Goal: Task Accomplishment & Management: Manage account settings

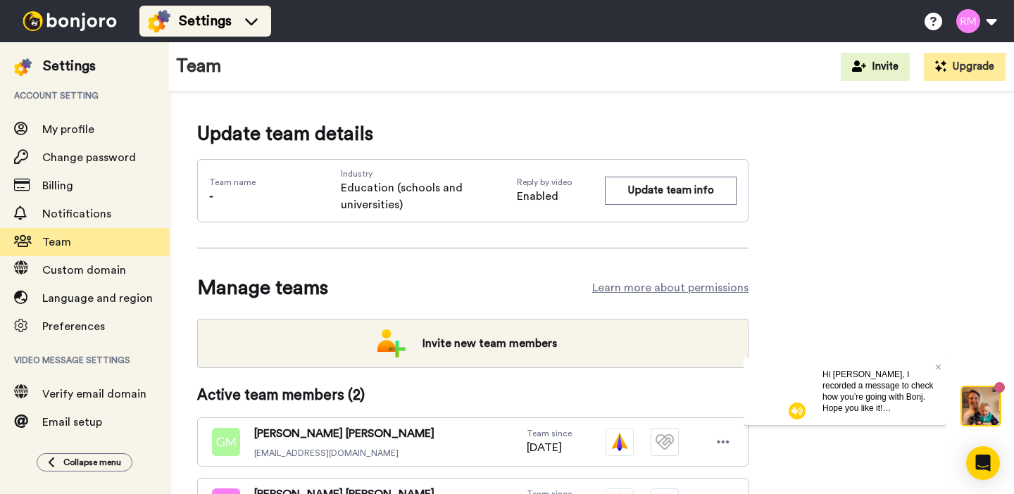
click at [248, 30] on div "Settings" at bounding box center [205, 21] width 115 height 23
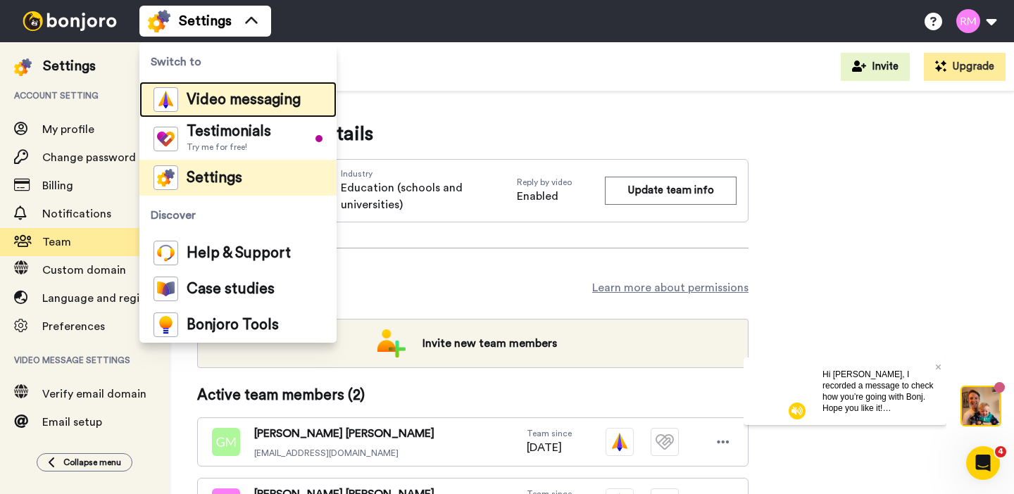
click at [226, 107] on span "Video messaging" at bounding box center [244, 100] width 114 height 14
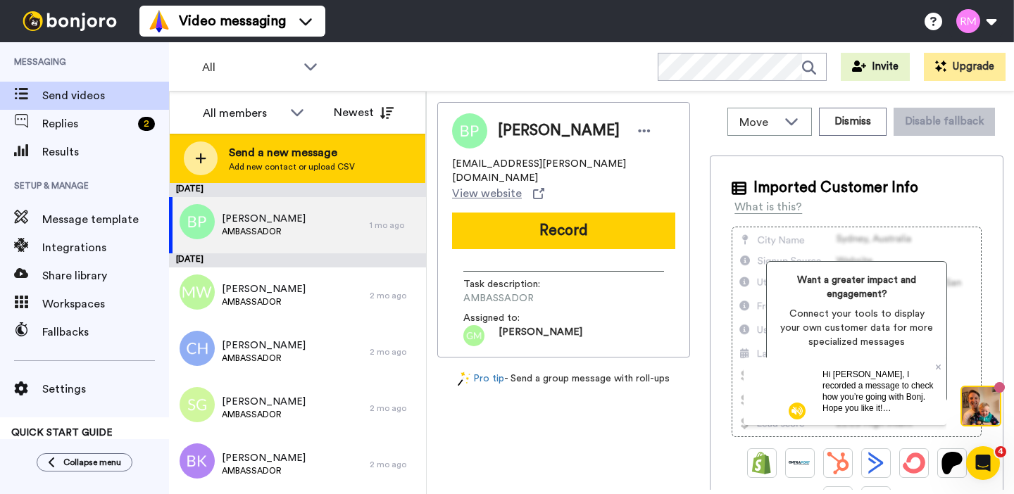
click at [244, 163] on span "Add new contact or upload CSV" at bounding box center [292, 166] width 126 height 11
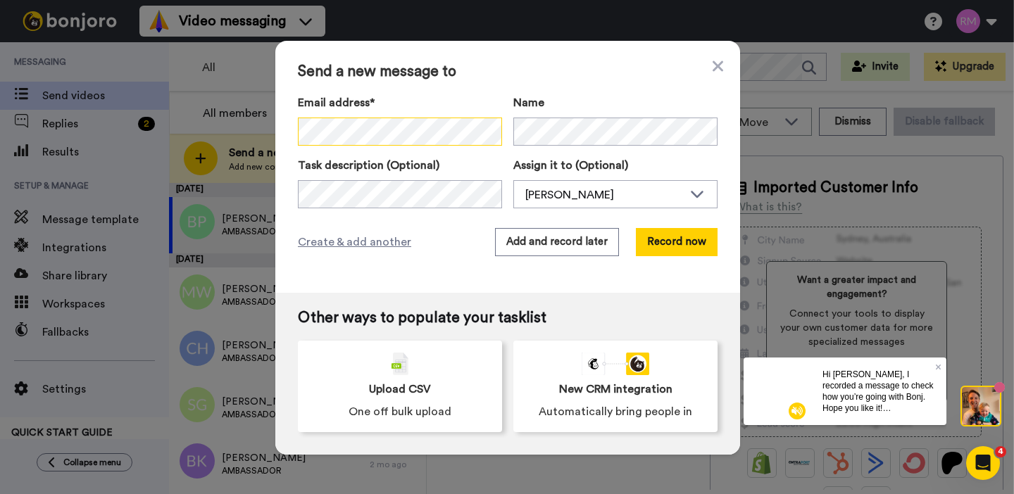
click at [287, 128] on div "Send a new message to Email address* No search result for ‘ Damian ’ Name Task …" at bounding box center [507, 167] width 465 height 252
click at [272, 131] on div "Send a new message to Email address* No search result for ‘ damian.Hayes@boroug…" at bounding box center [507, 247] width 1014 height 494
click at [571, 195] on div "Ryan Macnair" at bounding box center [604, 195] width 158 height 17
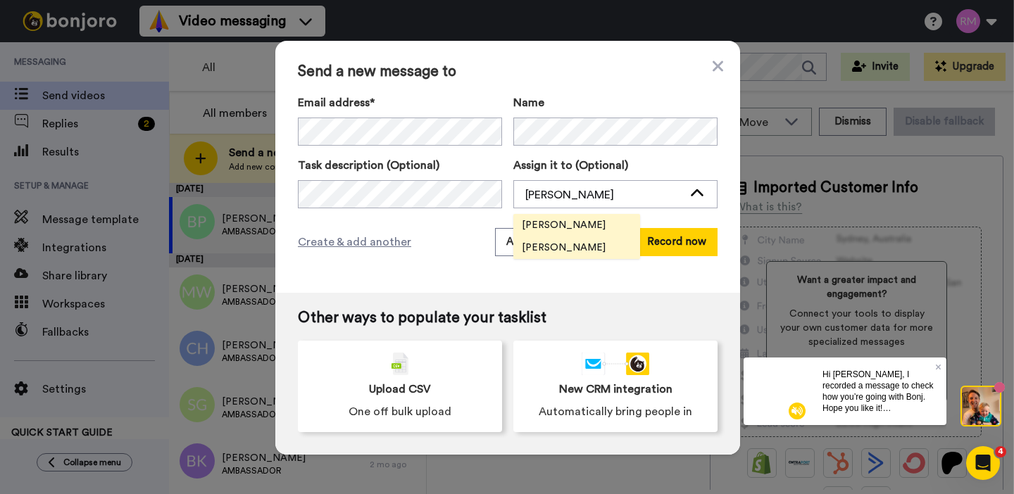
click at [572, 226] on span "[PERSON_NAME]" at bounding box center [563, 225] width 101 height 14
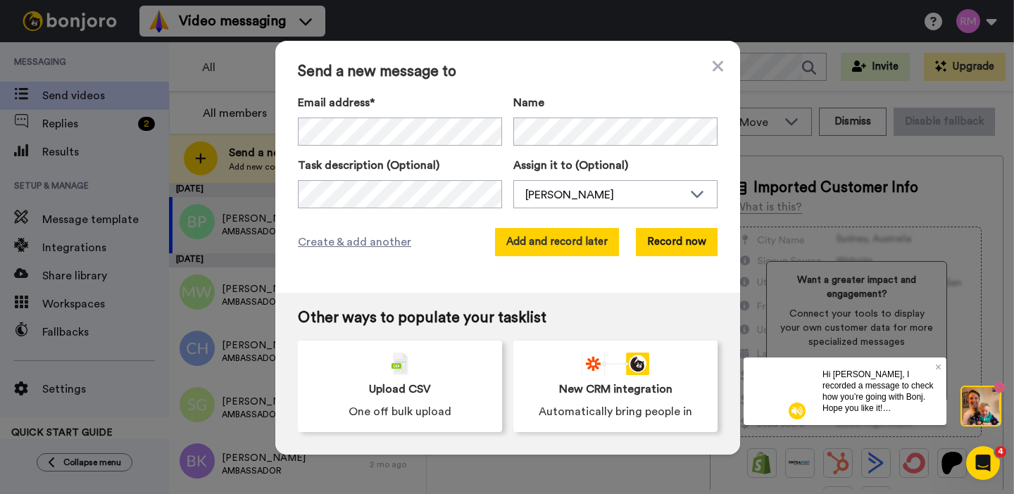
click at [574, 241] on button "Add and record later" at bounding box center [557, 242] width 124 height 28
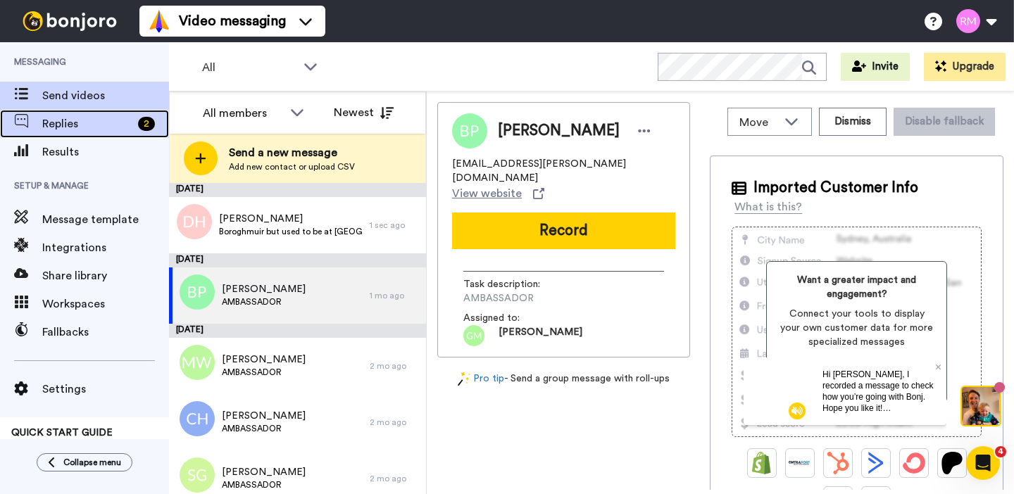
click at [64, 128] on span "Replies" at bounding box center [87, 123] width 90 height 17
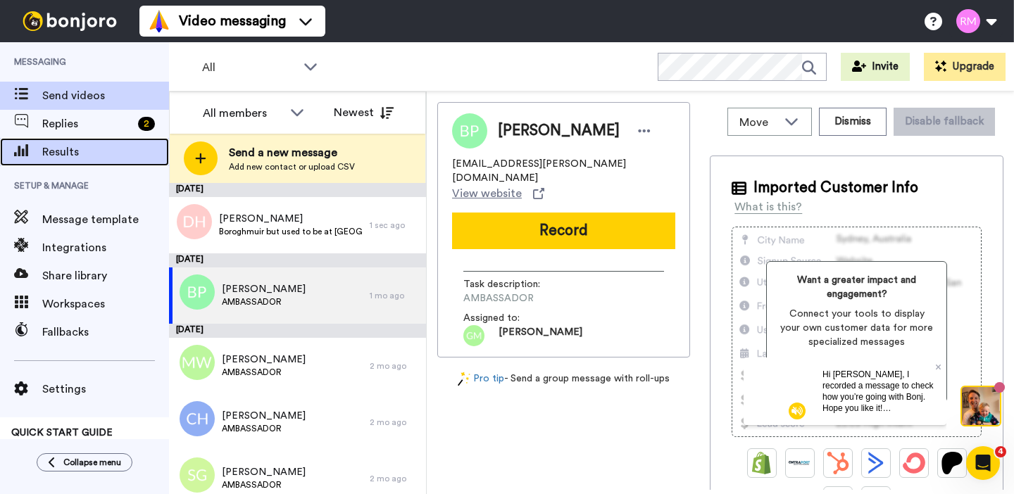
click at [68, 150] on span "Results" at bounding box center [105, 152] width 127 height 17
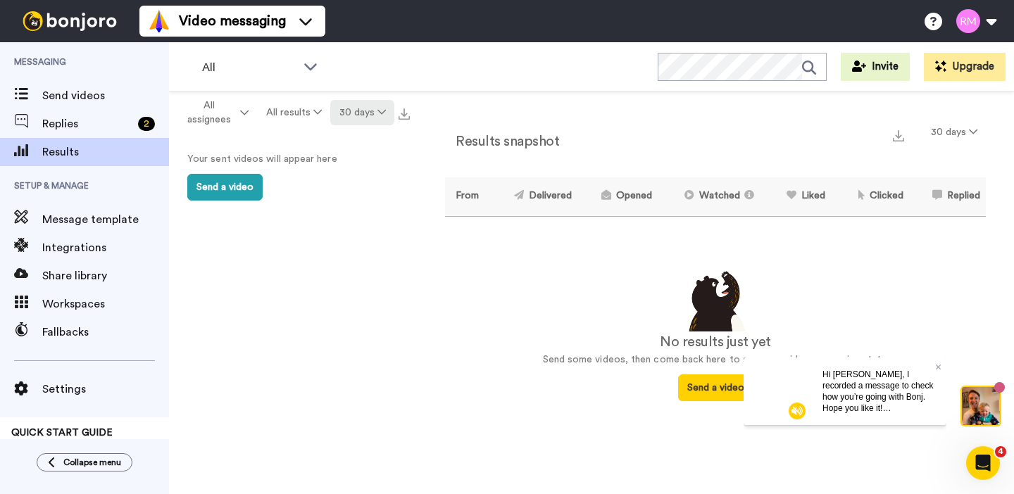
click at [347, 117] on button "30 days" at bounding box center [362, 112] width 64 height 25
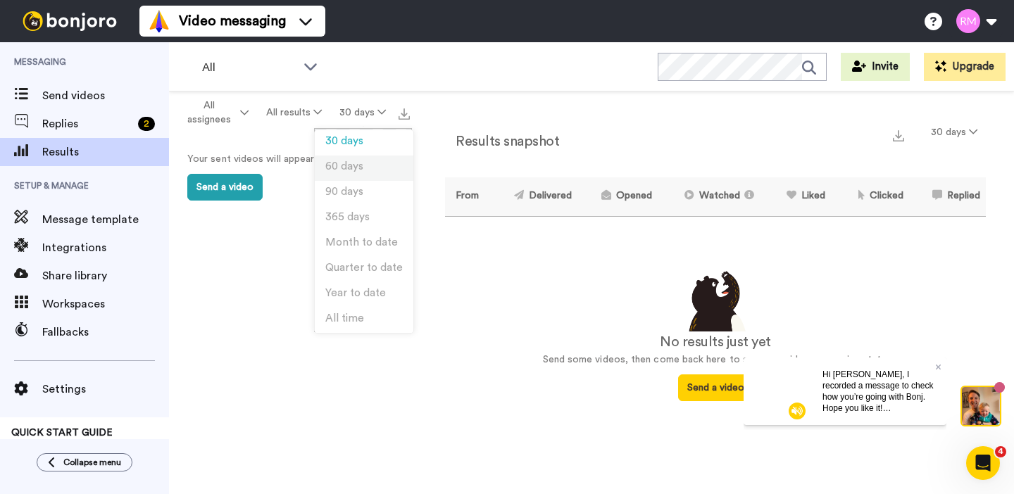
click at [355, 161] on span "60 days" at bounding box center [344, 166] width 38 height 11
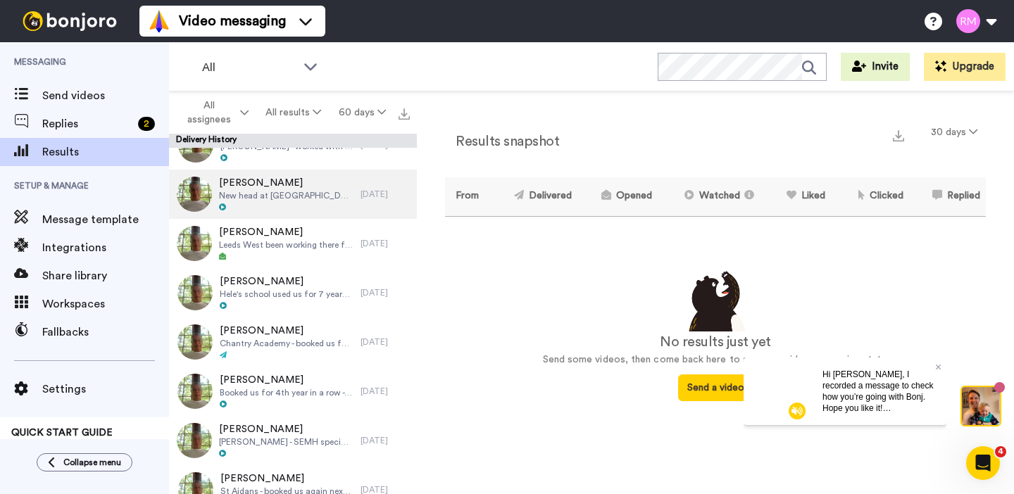
scroll to position [329, 0]
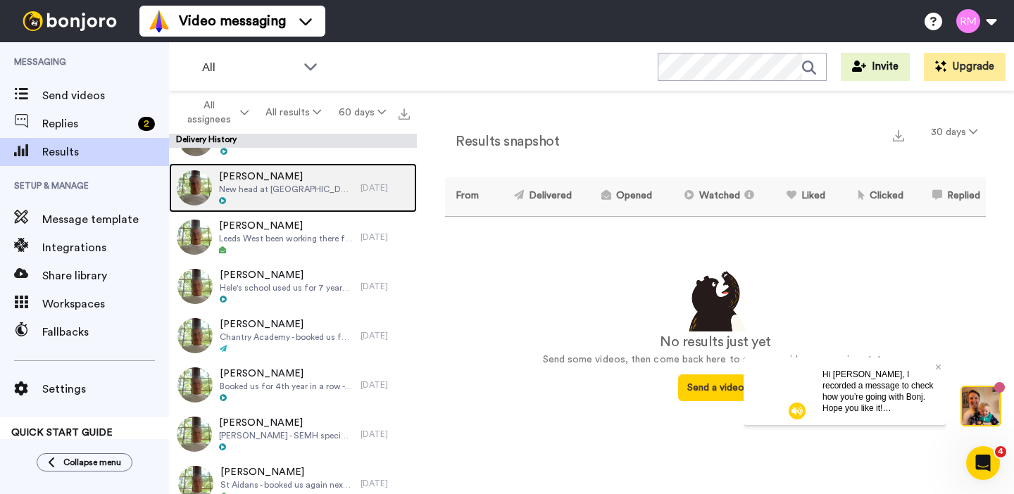
click at [277, 197] on div at bounding box center [286, 201] width 134 height 10
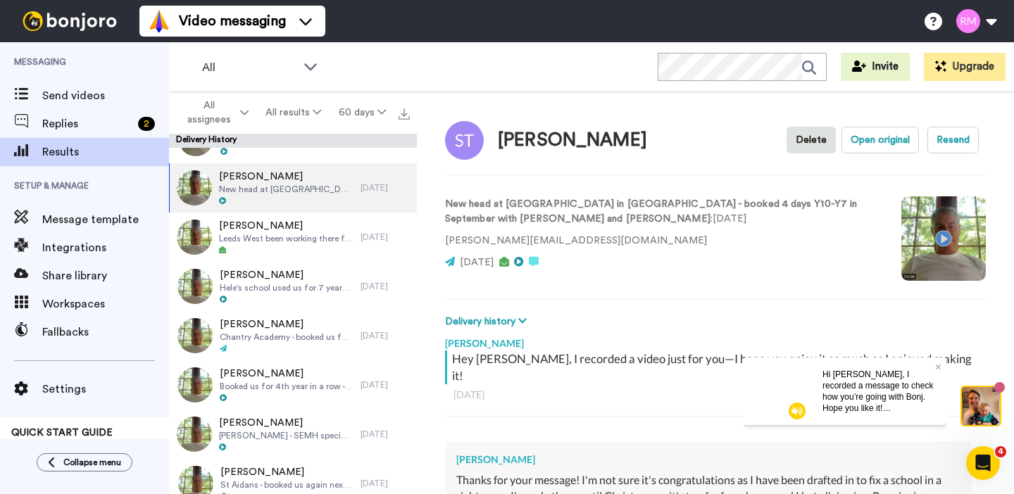
click at [943, 232] on video at bounding box center [943, 238] width 84 height 84
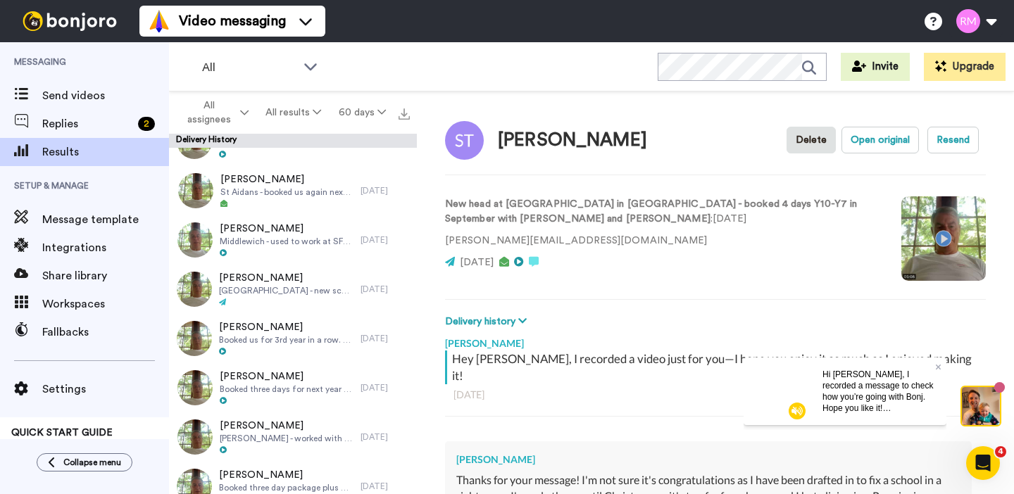
scroll to position [620, 0]
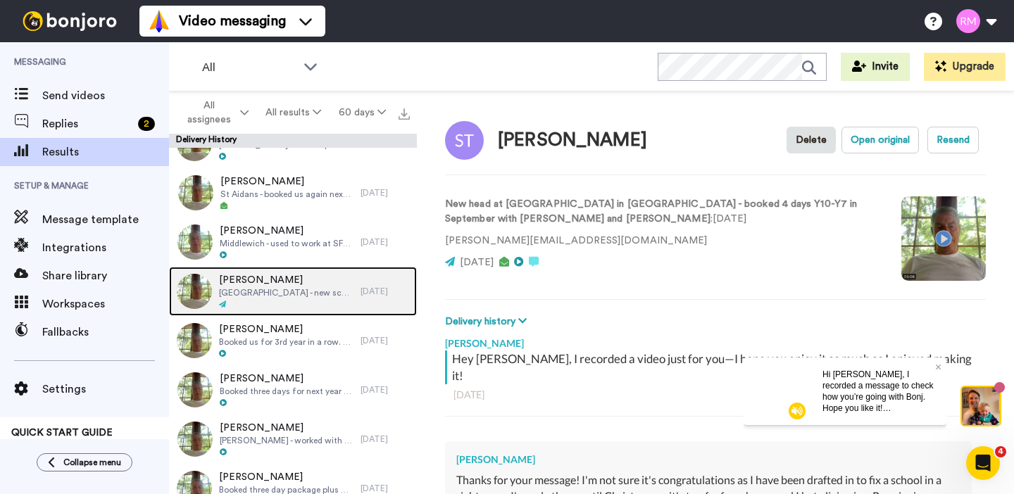
click at [298, 282] on span "[PERSON_NAME]" at bounding box center [286, 280] width 134 height 14
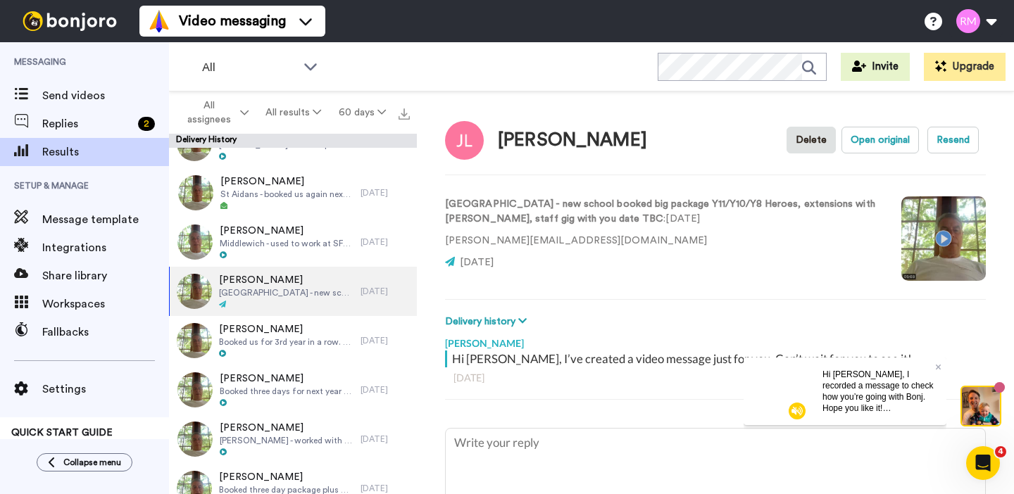
click at [944, 237] on video at bounding box center [943, 238] width 84 height 84
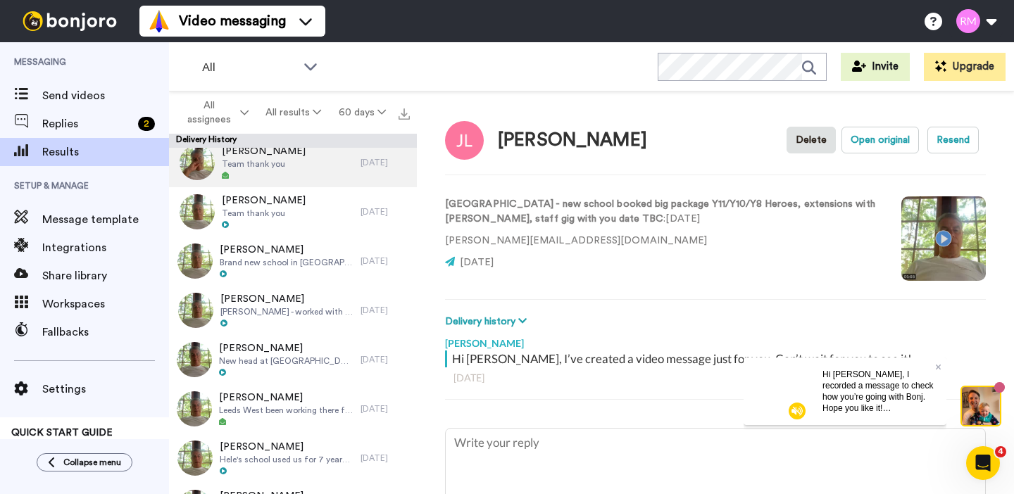
scroll to position [177, 0]
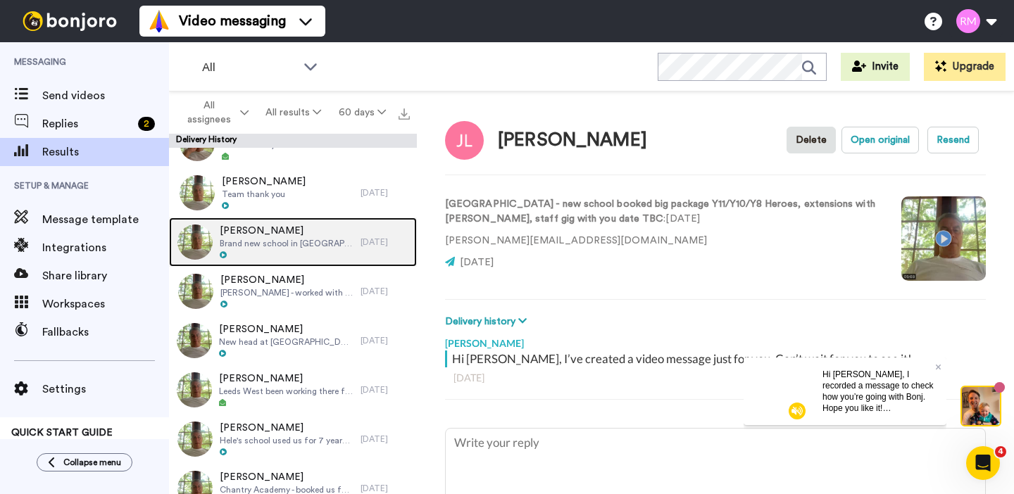
click at [310, 251] on div at bounding box center [287, 256] width 134 height 10
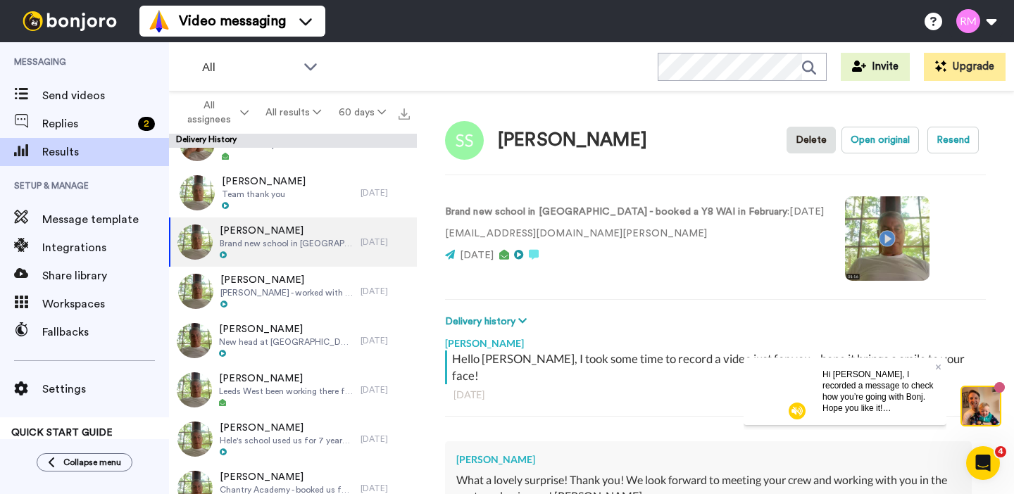
click at [845, 232] on video at bounding box center [887, 238] width 84 height 84
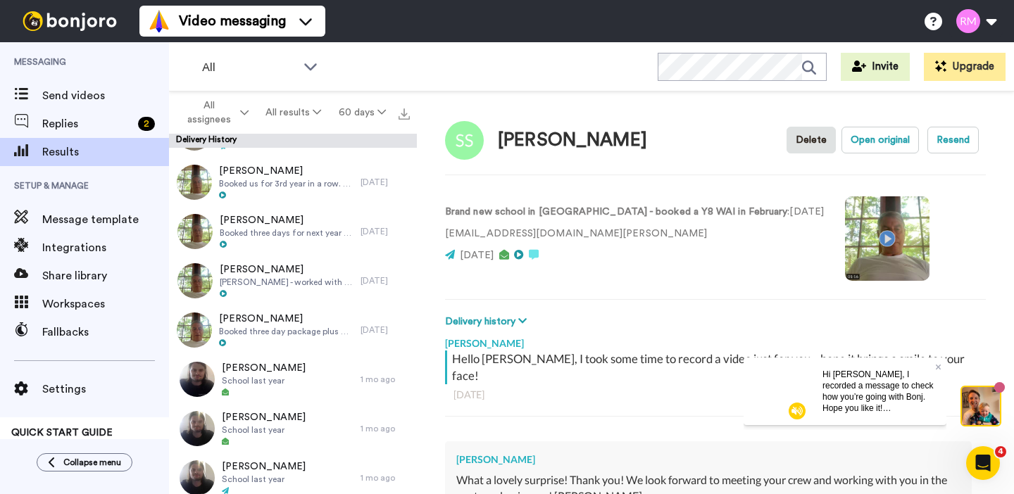
scroll to position [786, 0]
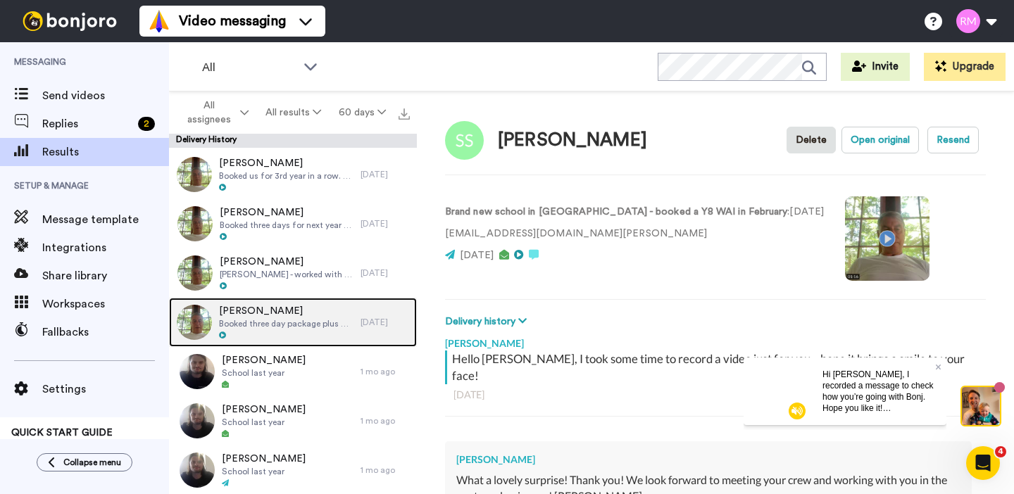
click at [339, 314] on span "[PERSON_NAME]" at bounding box center [286, 311] width 134 height 14
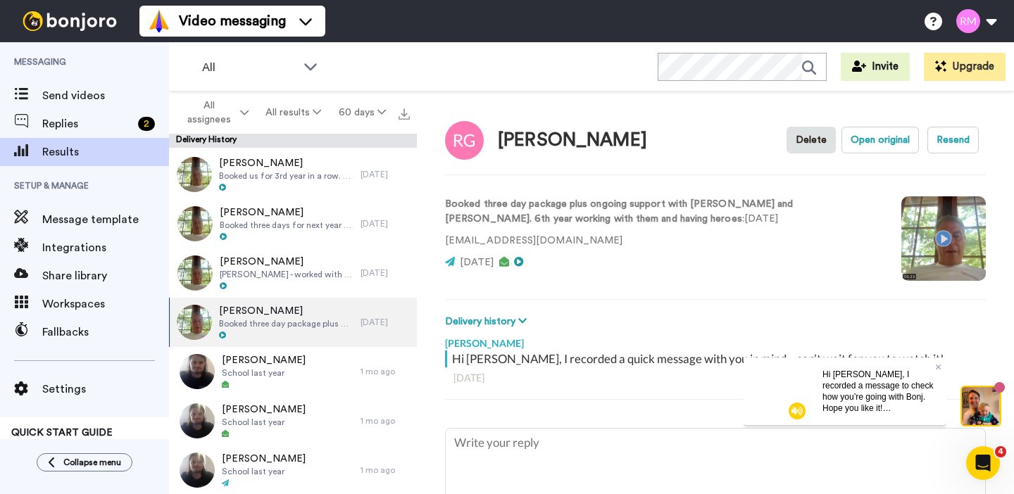
click at [944, 238] on video at bounding box center [943, 238] width 84 height 84
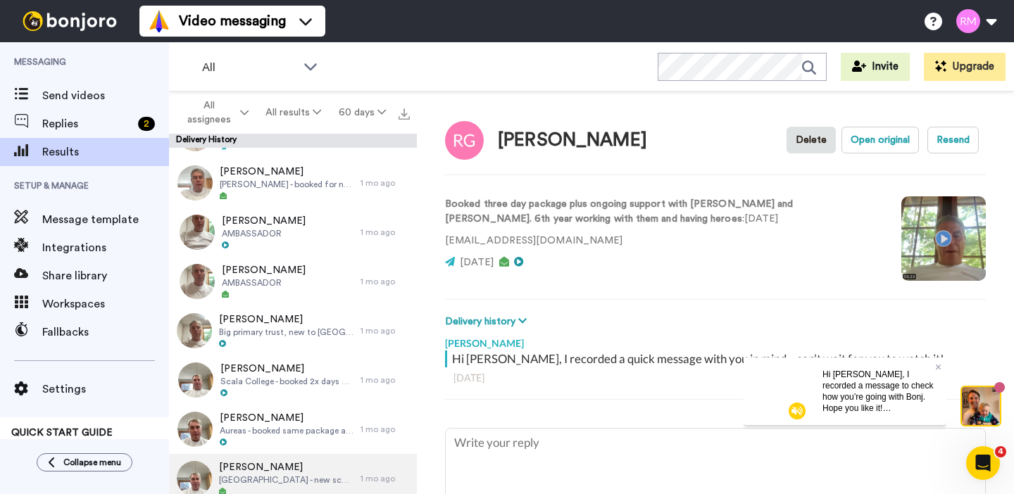
scroll to position [2747, 0]
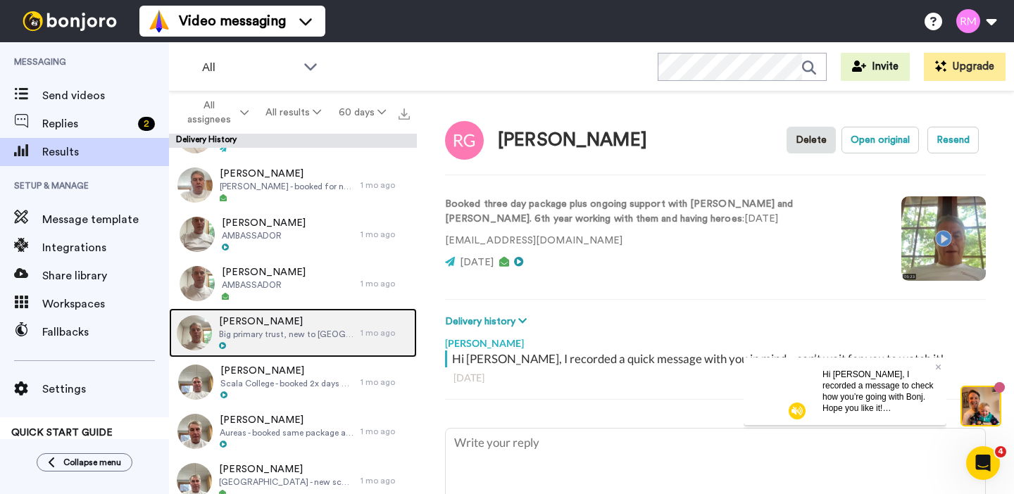
click at [322, 347] on div at bounding box center [286, 346] width 134 height 10
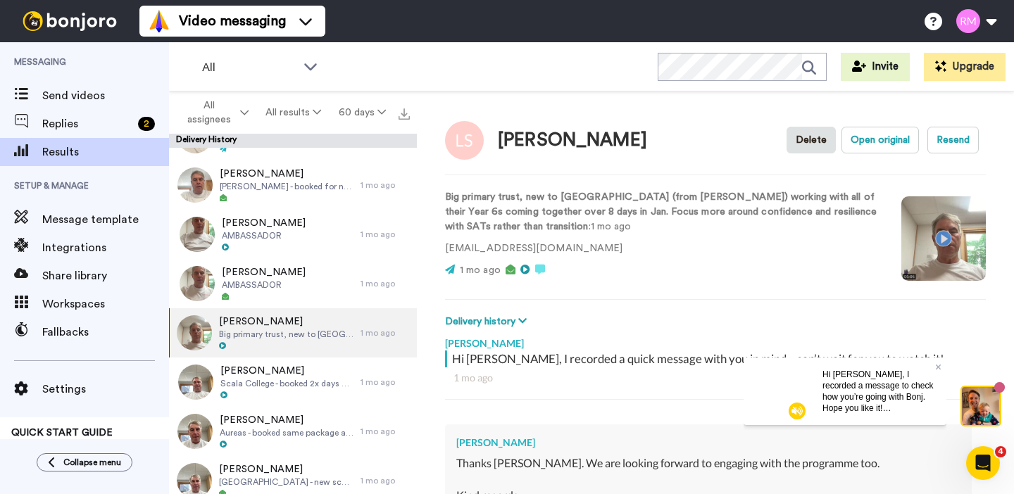
click at [943, 241] on video at bounding box center [943, 238] width 84 height 84
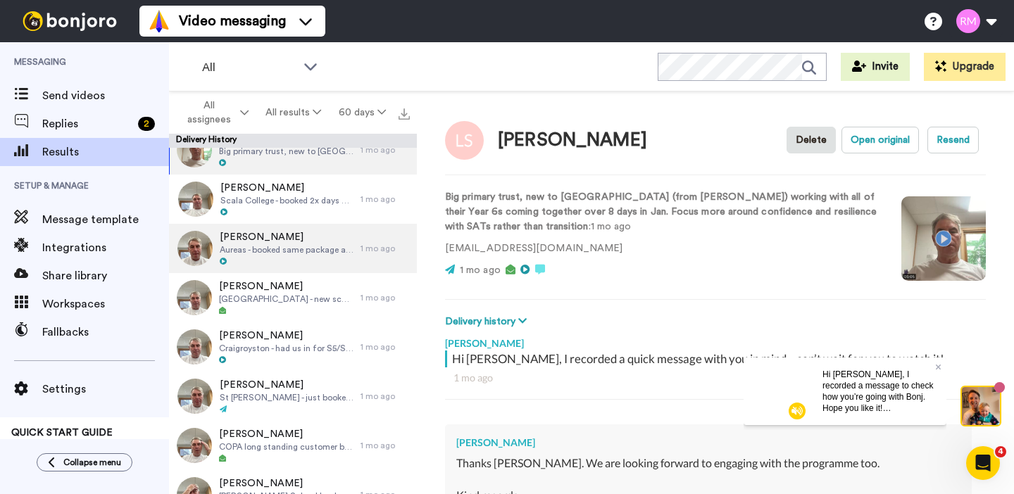
scroll to position [2947, 0]
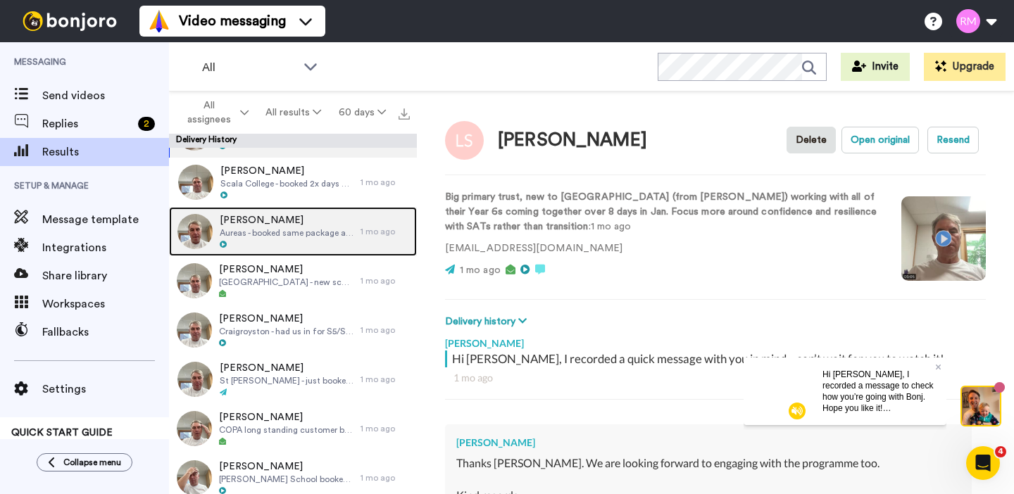
click at [275, 241] on div at bounding box center [287, 245] width 134 height 10
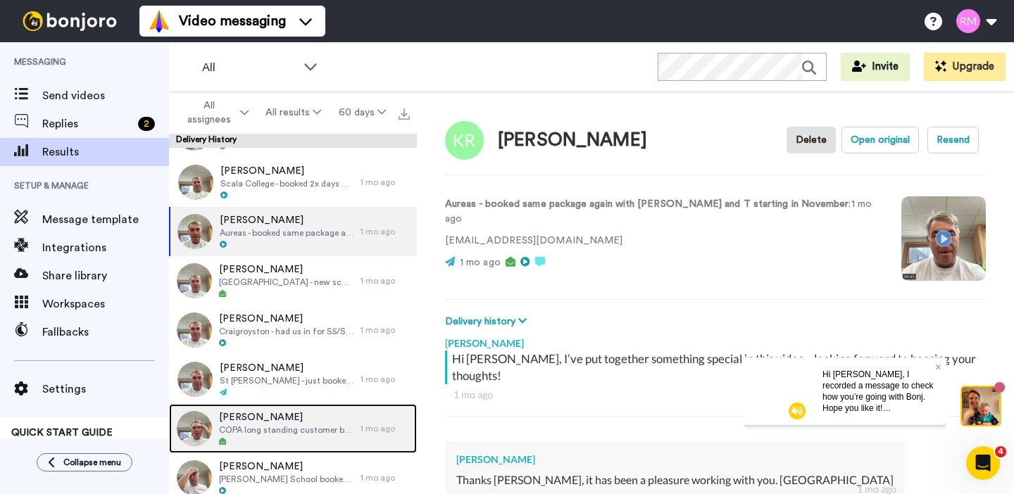
click at [279, 427] on span "COPA long standing customer booked 3 days + OSP with [PERSON_NAME] and T in Oct…" at bounding box center [286, 430] width 134 height 11
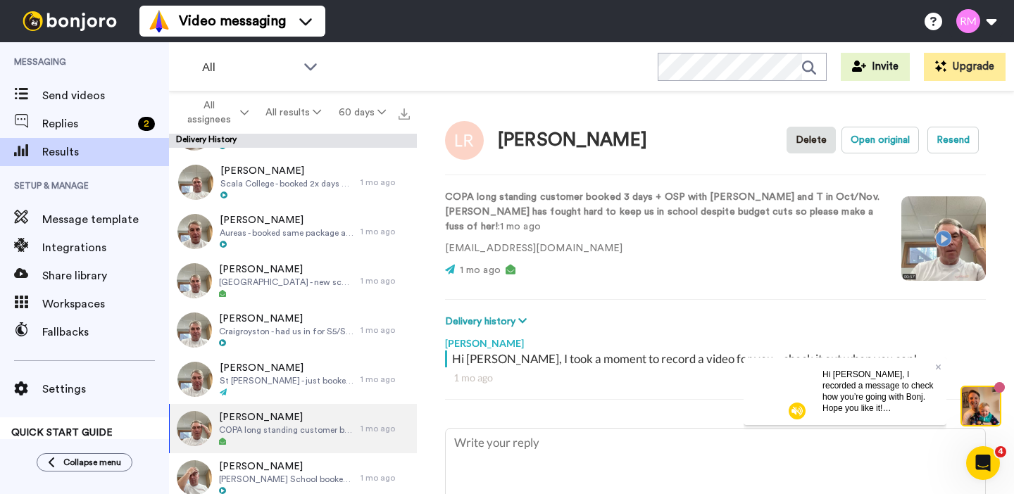
click at [947, 242] on video at bounding box center [943, 238] width 84 height 84
type textarea "x"
